Goal: Information Seeking & Learning: Learn about a topic

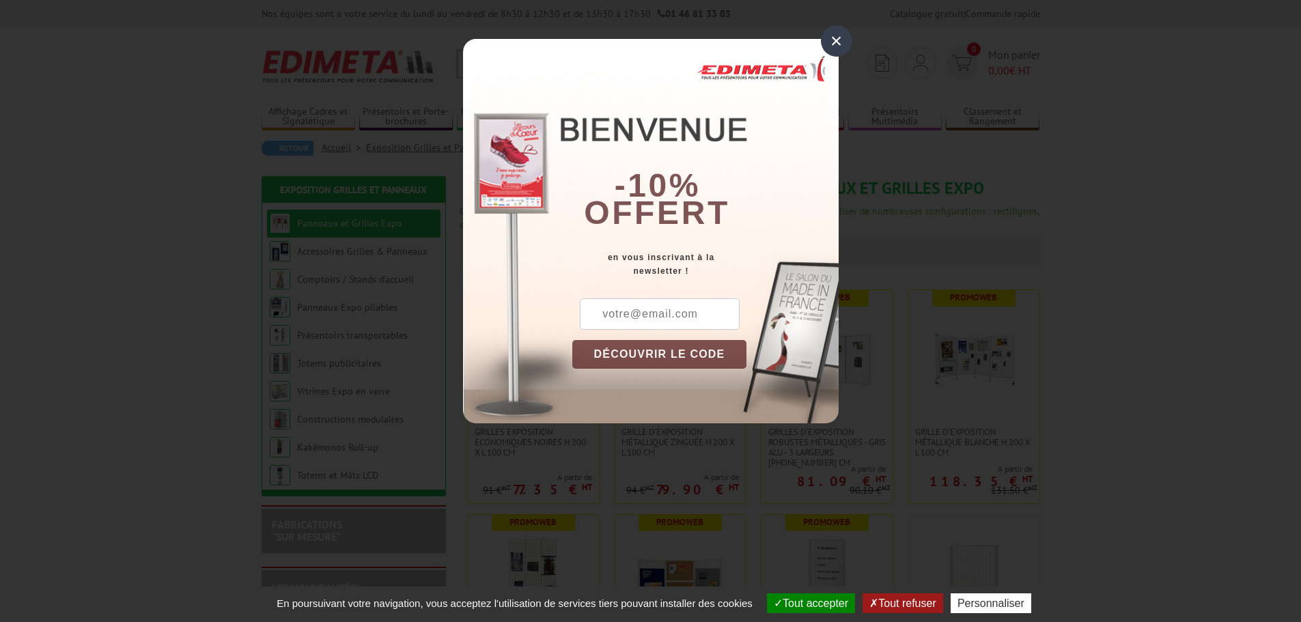
click at [837, 44] on div "×" at bounding box center [836, 40] width 31 height 31
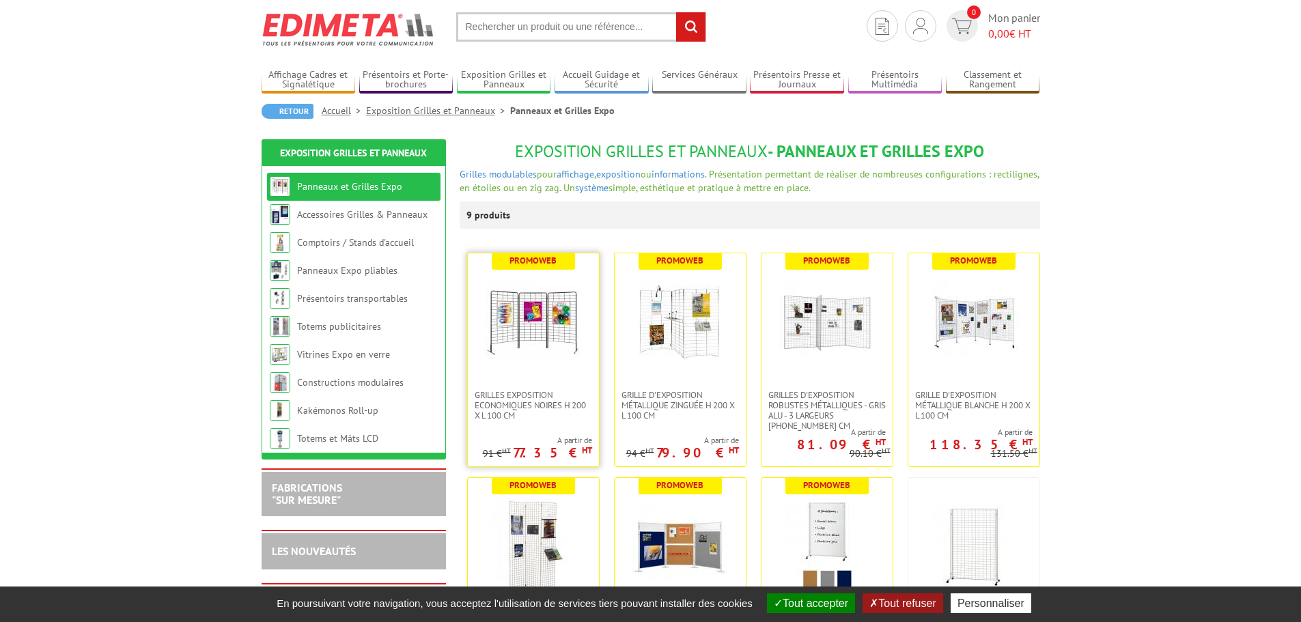
scroll to position [68, 0]
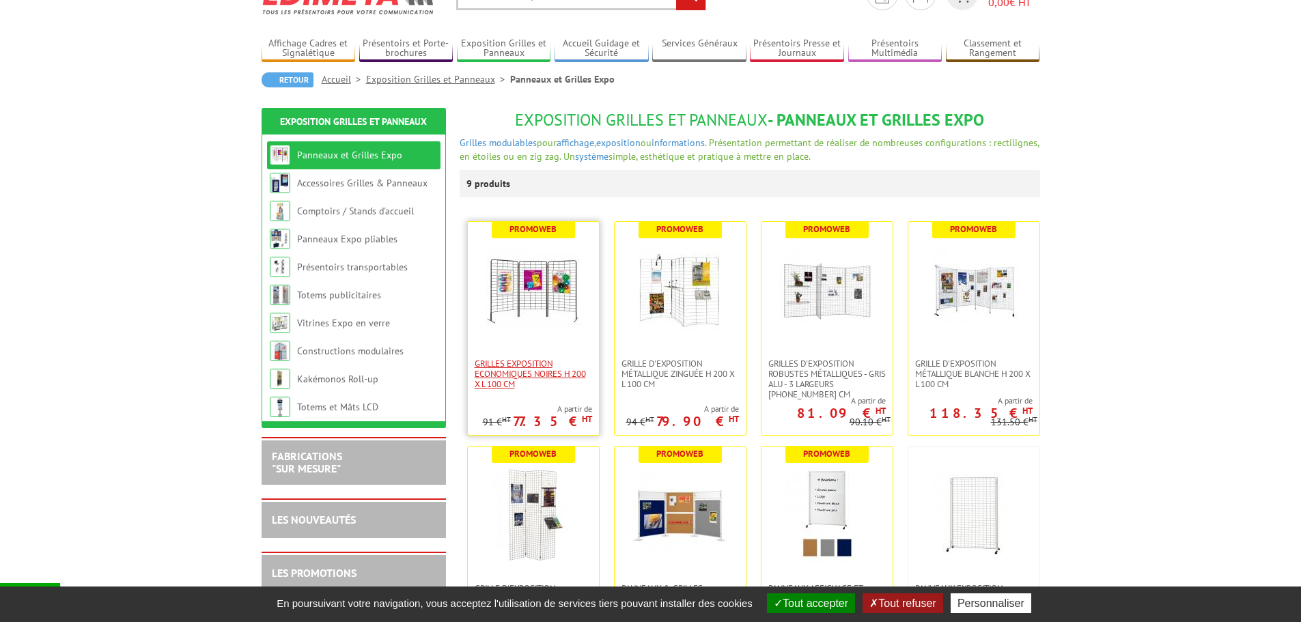
click at [529, 374] on span "Grilles Exposition Economiques Noires H 200 x L 100 cm" at bounding box center [533, 374] width 117 height 31
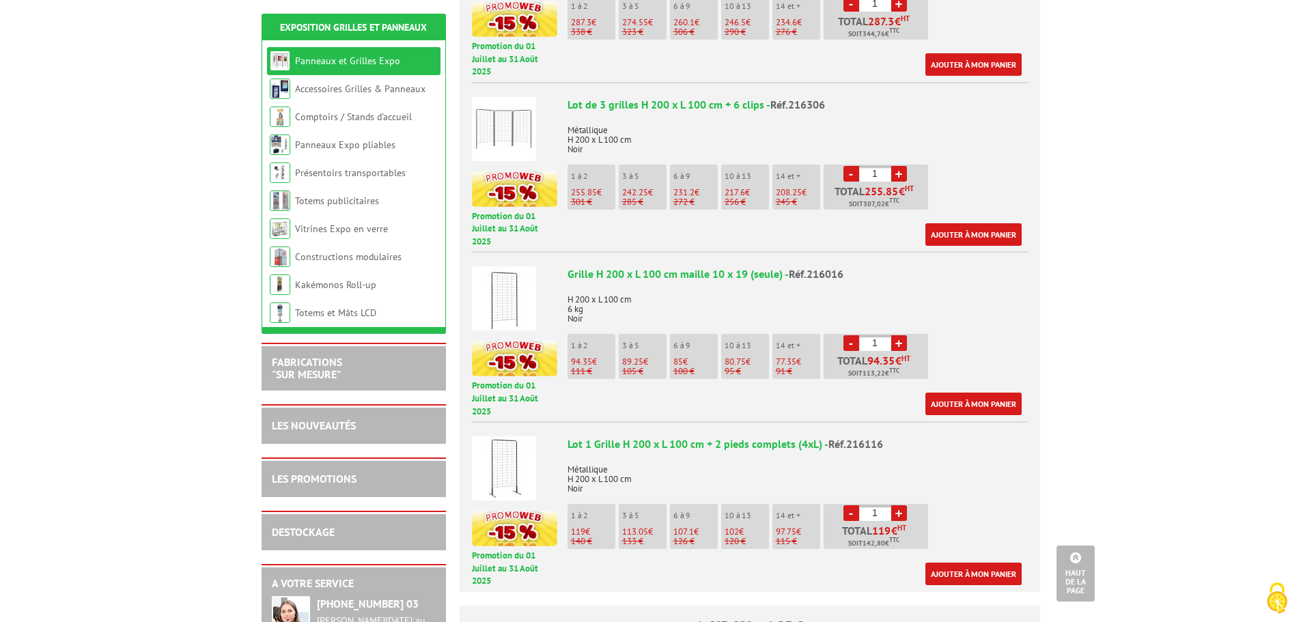
scroll to position [683, 0]
